Goal: Task Accomplishment & Management: Manage account settings

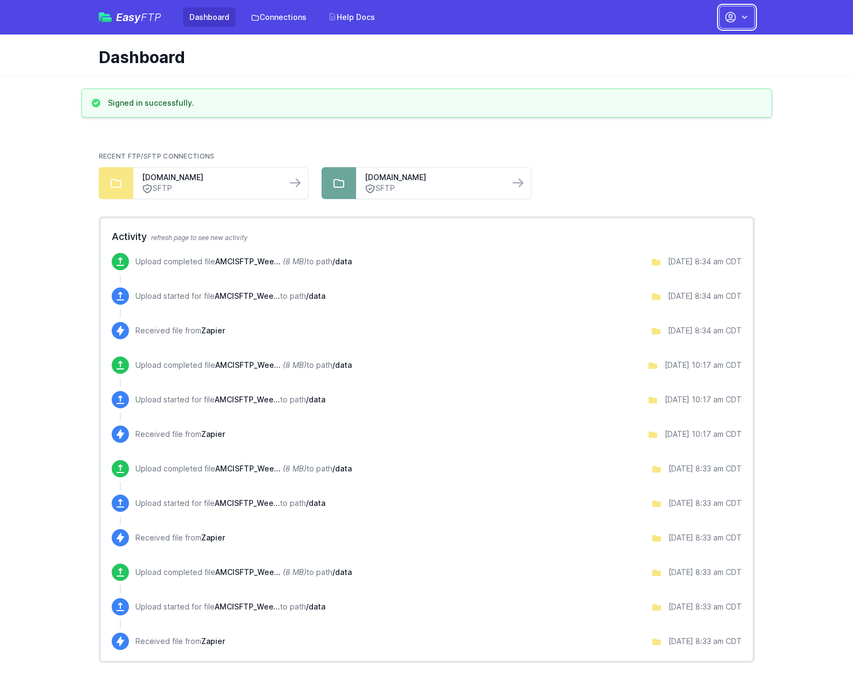
click at [741, 17] on icon "button" at bounding box center [744, 17] width 11 height 11
click at [689, 65] on link "Your Profile" at bounding box center [703, 64] width 104 height 19
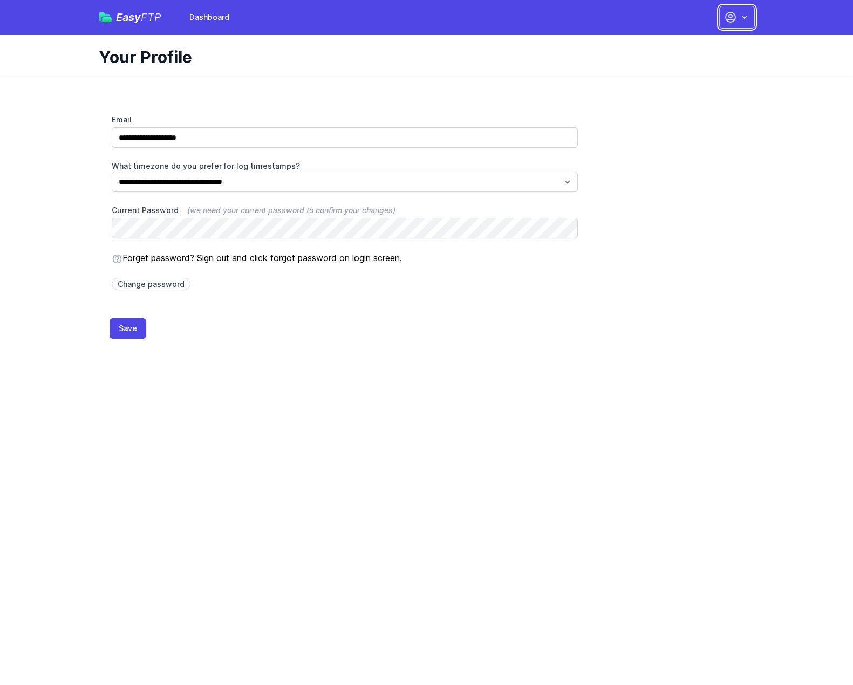
click at [753, 15] on button "button" at bounding box center [737, 17] width 36 height 23
click at [691, 42] on link "Dashboard" at bounding box center [703, 44] width 104 height 19
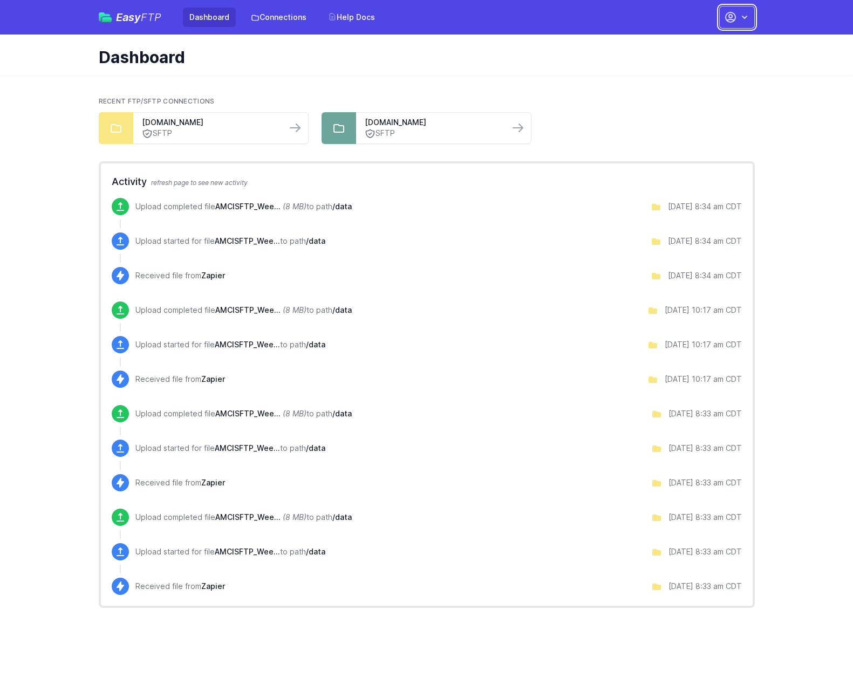
click at [742, 14] on icon "button" at bounding box center [744, 17] width 11 height 11
click at [682, 64] on link "Your Profile" at bounding box center [703, 64] width 104 height 19
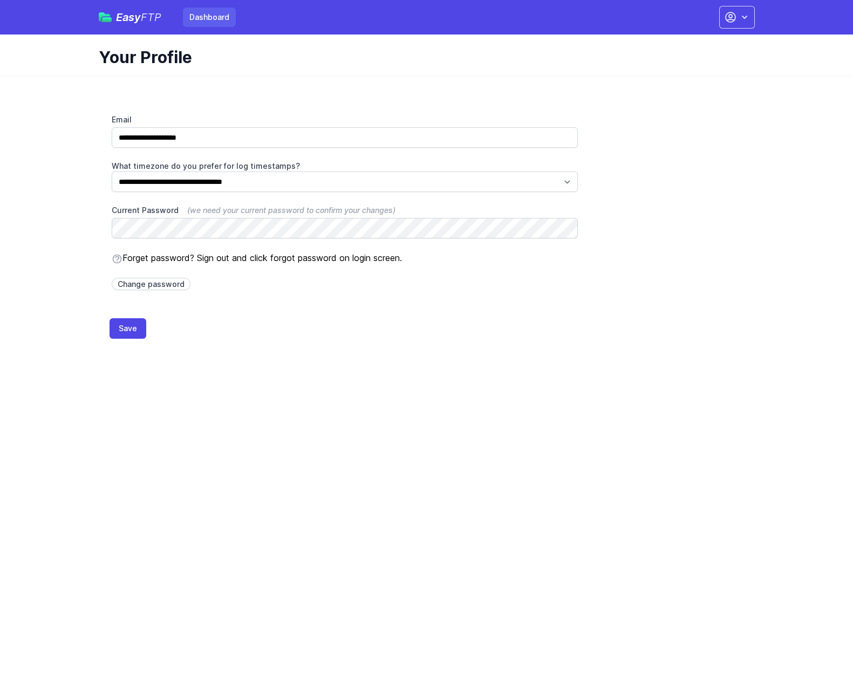
click at [219, 17] on link "Dashboard" at bounding box center [209, 17] width 53 height 19
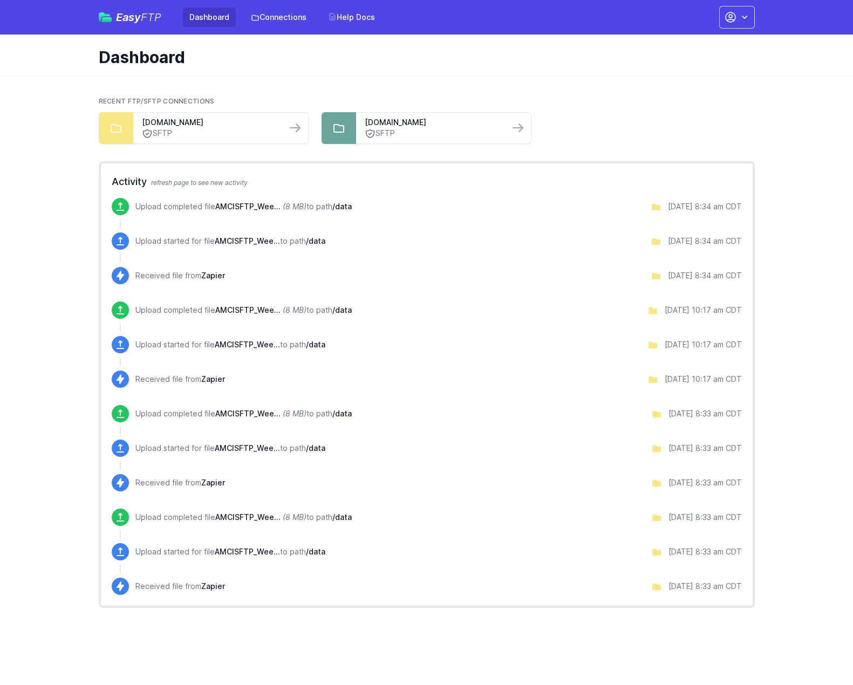
click at [133, 21] on span "Easy FTP" at bounding box center [138, 17] width 45 height 11
click at [719, 21] on button "button" at bounding box center [737, 17] width 36 height 23
click at [679, 65] on link "Your Profile" at bounding box center [703, 64] width 104 height 19
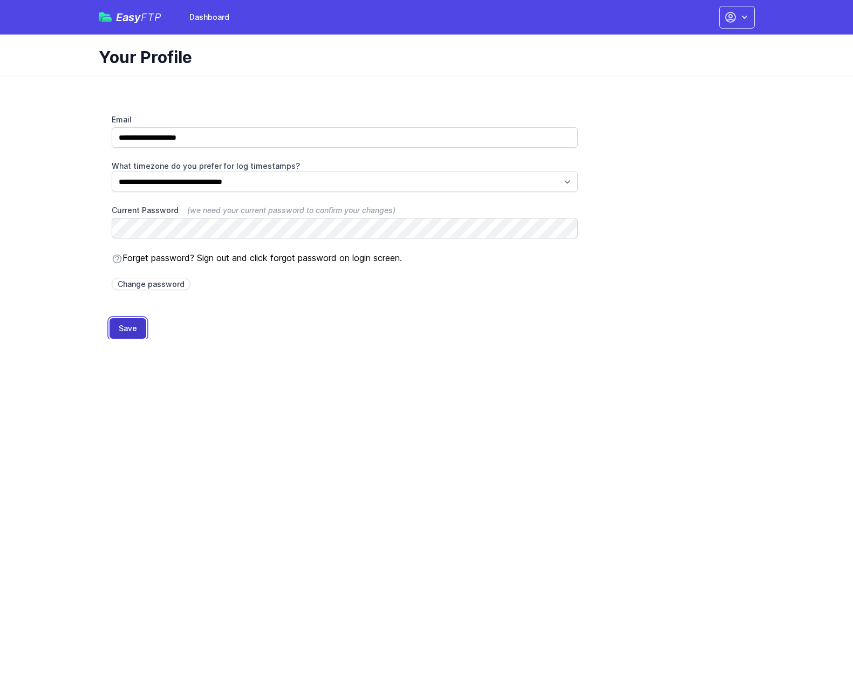
click at [137, 332] on button "Save" at bounding box center [128, 328] width 37 height 21
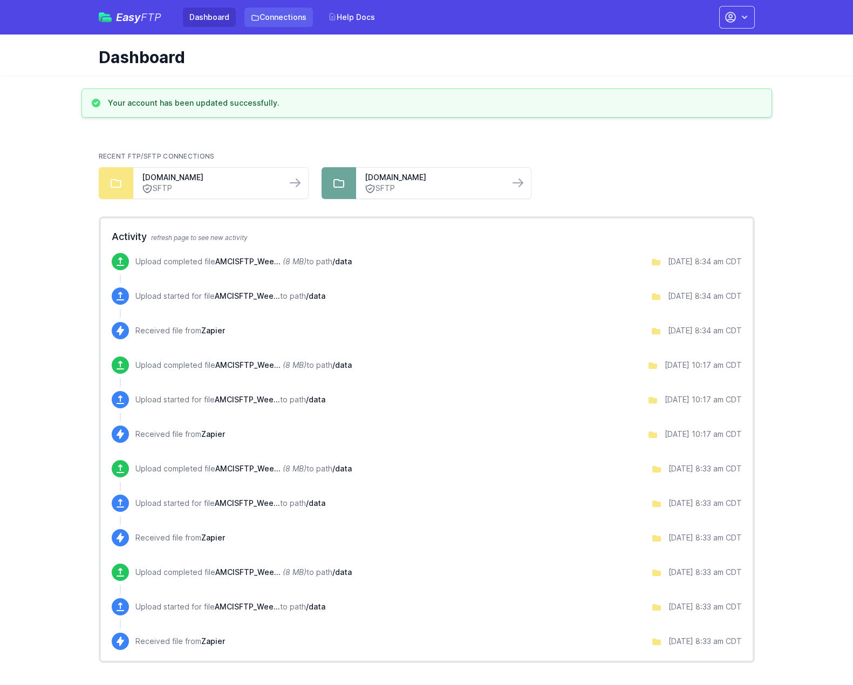
click at [283, 15] on link "Connections" at bounding box center [278, 17] width 69 height 19
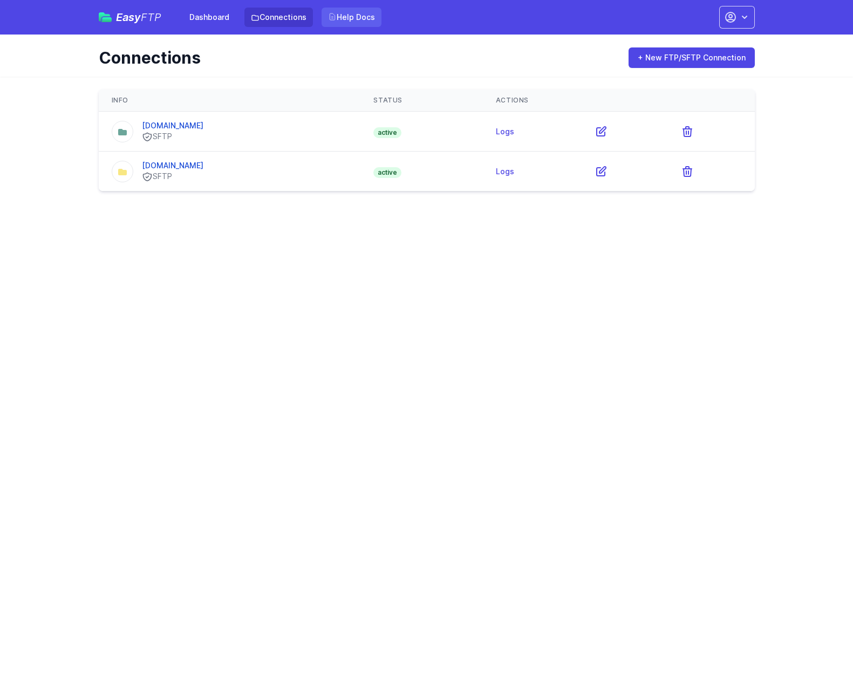
click at [367, 20] on link "Help Docs" at bounding box center [352, 17] width 60 height 19
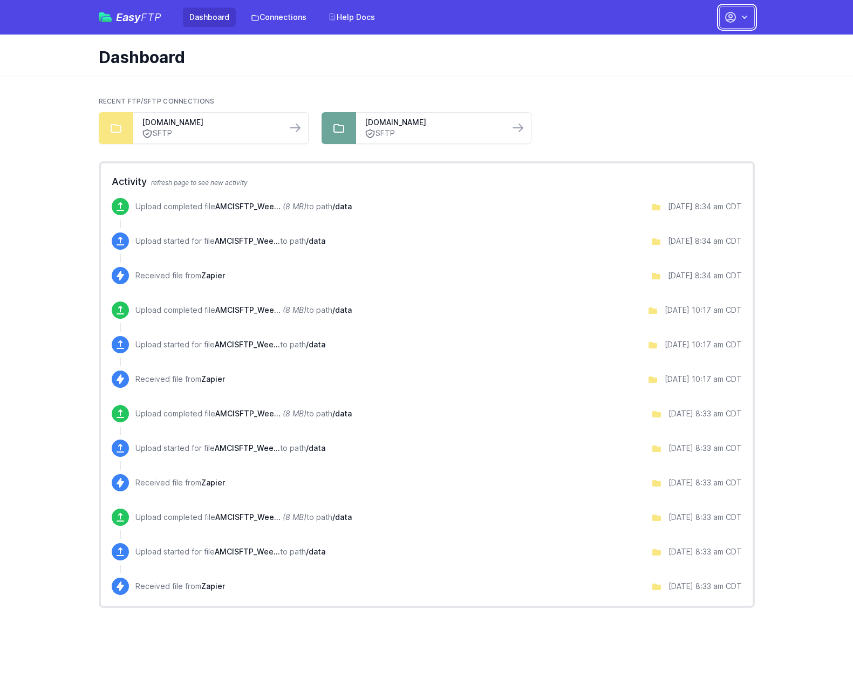
click at [749, 13] on icon "button" at bounding box center [744, 17] width 11 height 11
click at [690, 43] on link "Account Settings" at bounding box center [703, 44] width 104 height 19
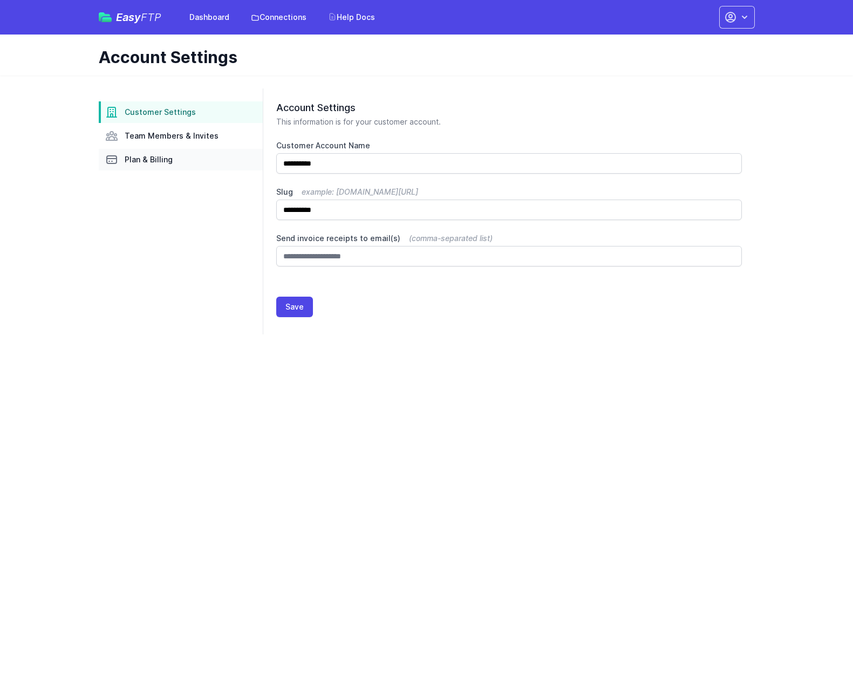
click at [154, 160] on span "Plan & Billing" at bounding box center [149, 159] width 48 height 11
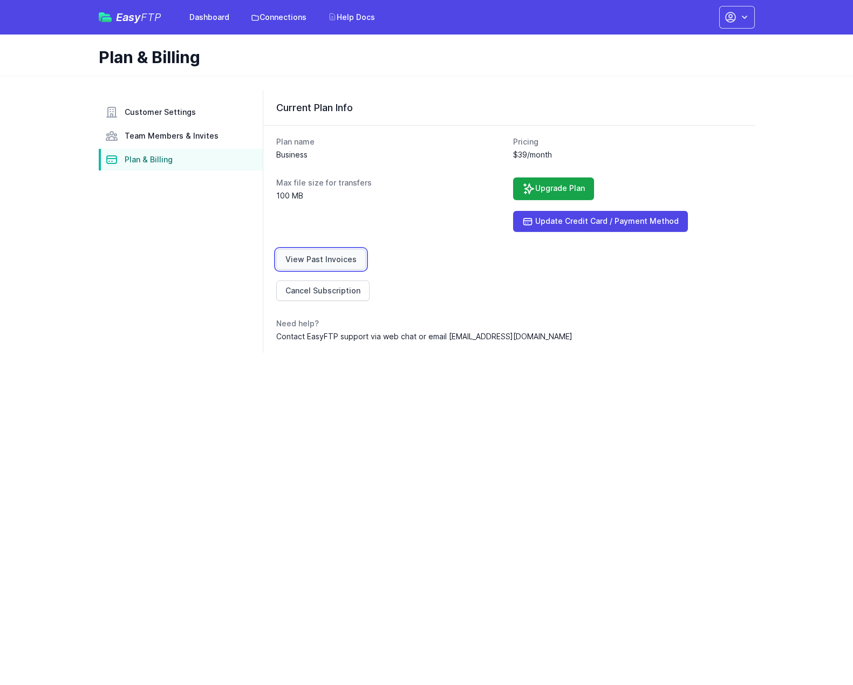
click at [336, 258] on link "View Past Invoices" at bounding box center [321, 259] width 90 height 21
